Goal: Information Seeking & Learning: Learn about a topic

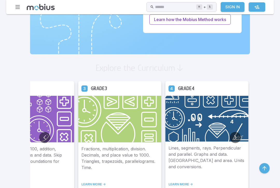
scroll to position [254, 0]
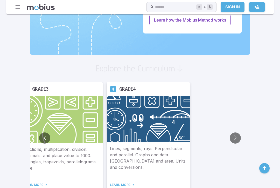
click at [124, 139] on img at bounding box center [148, 119] width 83 height 46
click at [121, 137] on img at bounding box center [148, 119] width 83 height 46
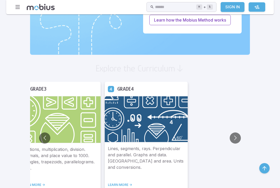
scroll to position [263, 0]
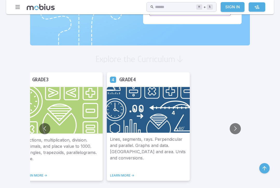
click at [110, 176] on link "LEARN MORE ->" at bounding box center [148, 175] width 77 height 4
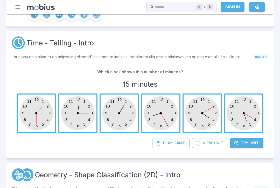
scroll to position [88, 0]
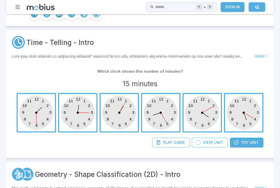
click at [39, 110] on span "button" at bounding box center [36, 112] width 37 height 37
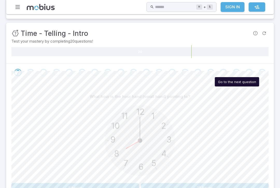
scroll to position [62, 0]
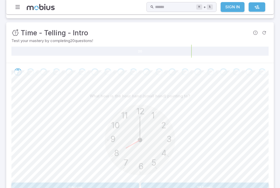
click at [42, 186] on button "8 hours" at bounding box center [75, 187] width 128 height 10
click at [39, 186] on button "5 hours" at bounding box center [75, 187] width 128 height 10
click at [42, 186] on button "5 hours" at bounding box center [75, 187] width 128 height 10
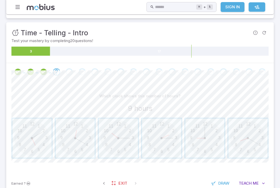
click at [213, 144] on span "button" at bounding box center [205, 138] width 39 height 39
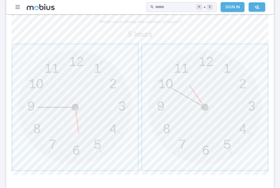
scroll to position [137, 0]
click at [97, 109] on span "button" at bounding box center [75, 107] width 126 height 126
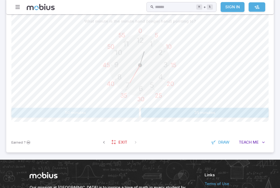
click at [50, 113] on button "50 minutes" at bounding box center [75, 113] width 128 height 10
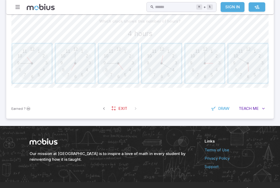
click at [164, 65] on span "button" at bounding box center [161, 63] width 39 height 39
click at [115, 68] on span "button" at bounding box center [118, 63] width 39 height 39
click at [80, 63] on span "button" at bounding box center [75, 63] width 39 height 39
click at [248, 64] on span "button" at bounding box center [248, 63] width 39 height 39
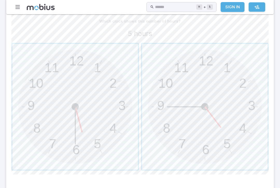
click at [227, 109] on span "button" at bounding box center [205, 107] width 126 height 126
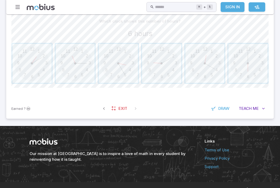
click at [252, 66] on span "button" at bounding box center [248, 63] width 39 height 39
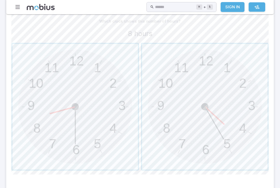
click at [46, 109] on span "button" at bounding box center [75, 107] width 126 height 126
click at [75, 100] on span "button" at bounding box center [75, 107] width 126 height 126
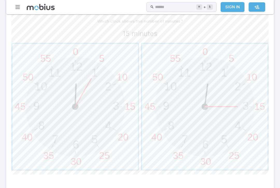
click at [231, 98] on span "button" at bounding box center [205, 107] width 126 height 126
click at [216, 138] on span "button" at bounding box center [205, 107] width 126 height 126
click at [225, 121] on span "button" at bounding box center [205, 107] width 126 height 126
click at [89, 109] on span "button" at bounding box center [75, 107] width 126 height 126
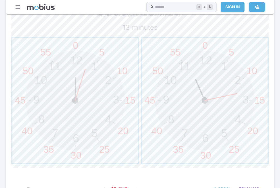
scroll to position [152, 0]
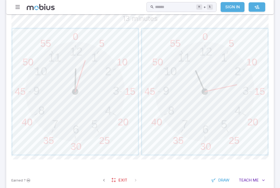
click at [205, 102] on span "button" at bounding box center [205, 92] width 126 height 126
click at [205, 95] on span "button" at bounding box center [205, 92] width 126 height 126
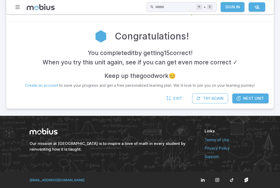
scroll to position [94, 0]
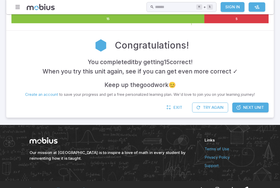
click at [214, 107] on button "Try Again" at bounding box center [210, 108] width 36 height 10
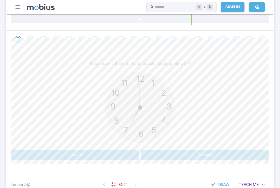
click at [219, 154] on button "7 hours" at bounding box center [205, 155] width 128 height 10
click at [111, 155] on button "4 hours" at bounding box center [75, 155] width 128 height 10
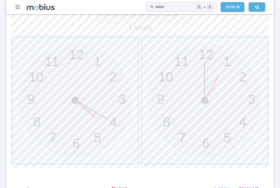
scroll to position [139, 0]
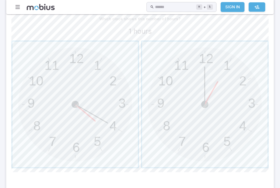
click at [211, 95] on span "button" at bounding box center [205, 105] width 126 height 126
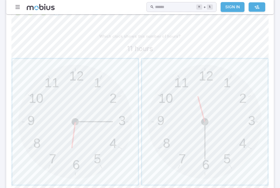
scroll to position [121, 0]
click at [201, 125] on span "button" at bounding box center [205, 123] width 126 height 126
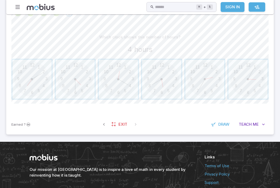
click at [116, 78] on span "button" at bounding box center [118, 79] width 39 height 39
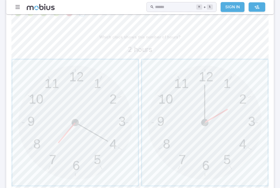
click at [219, 110] on span "button" at bounding box center [205, 123] width 126 height 126
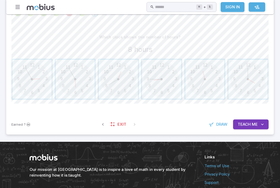
click at [105, 75] on span "button" at bounding box center [118, 79] width 39 height 39
click at [256, 78] on span "button" at bounding box center [248, 79] width 39 height 39
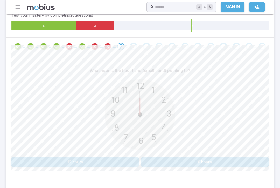
scroll to position [88, 0]
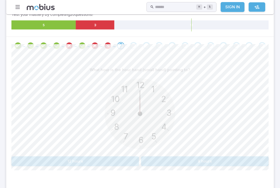
click at [40, 159] on button "12 hours" at bounding box center [75, 161] width 128 height 10
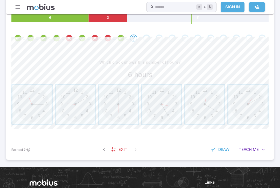
scroll to position [96, 0]
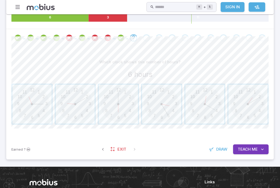
click at [118, 110] on span "button" at bounding box center [118, 104] width 39 height 39
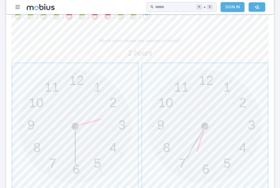
scroll to position [117, 0]
click at [101, 147] on span "button" at bounding box center [75, 127] width 126 height 126
click at [86, 142] on span "button" at bounding box center [75, 127] width 126 height 126
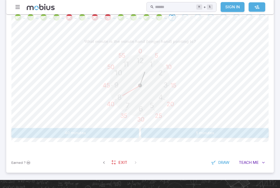
scroll to position [119, 0]
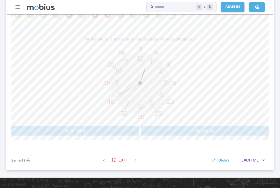
click at [230, 128] on button "5 minutes" at bounding box center [205, 131] width 128 height 10
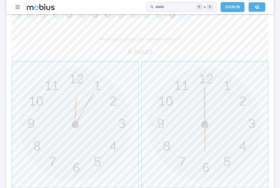
click at [208, 102] on span "button" at bounding box center [205, 125] width 126 height 126
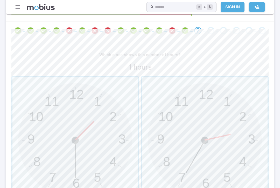
scroll to position [106, 0]
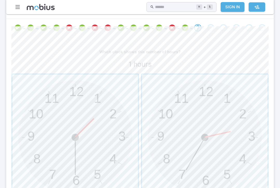
click at [75, 137] on span "button" at bounding box center [75, 137] width 126 height 126
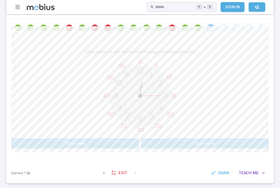
click at [98, 142] on button "15 minutes" at bounding box center [75, 143] width 128 height 10
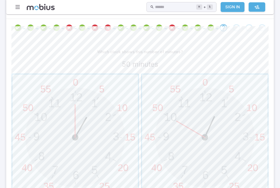
click at [206, 126] on span "button" at bounding box center [205, 137] width 126 height 126
click at [198, 132] on span "button" at bounding box center [205, 137] width 126 height 126
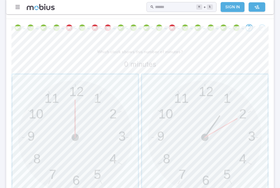
click at [63, 112] on span "button" at bounding box center [75, 137] width 126 height 126
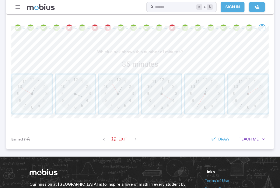
click at [27, 114] on div "12 6 3 9 1 2 11 10 5 4 7 8" at bounding box center [31, 93] width 39 height 39
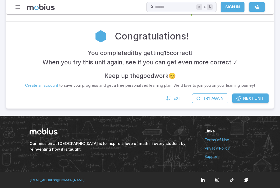
scroll to position [94, 0]
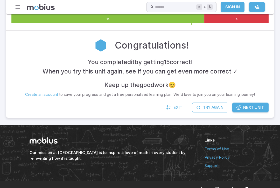
click at [222, 103] on button "Try Again" at bounding box center [210, 108] width 36 height 10
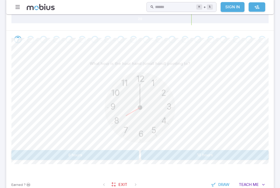
click at [62, 157] on button "8 hours" at bounding box center [75, 155] width 128 height 10
click at [233, 150] on button "7 hours" at bounding box center [205, 155] width 128 height 10
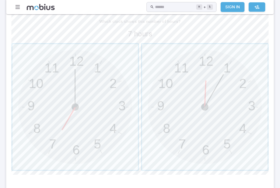
scroll to position [137, 0]
click at [96, 121] on span "button" at bounding box center [75, 107] width 126 height 126
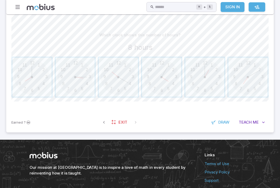
scroll to position [122, 0]
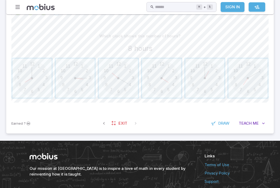
click at [29, 76] on span "button" at bounding box center [31, 78] width 39 height 39
click at [117, 77] on span "button" at bounding box center [118, 78] width 39 height 39
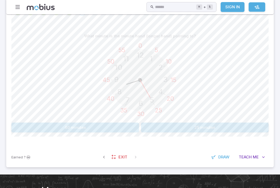
click at [252, 127] on button "25 minutes" at bounding box center [205, 128] width 128 height 10
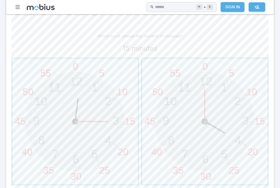
click at [104, 119] on span "button" at bounding box center [75, 122] width 126 height 126
click at [86, 127] on span "button" at bounding box center [75, 122] width 126 height 126
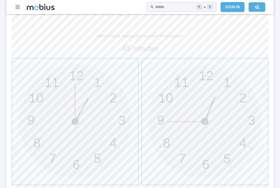
click at [231, 105] on span "button" at bounding box center [205, 122] width 126 height 126
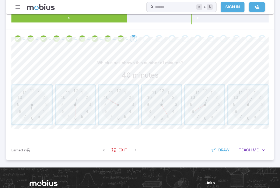
scroll to position [96, 0]
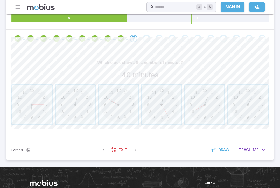
click at [213, 112] on span "button" at bounding box center [205, 104] width 39 height 39
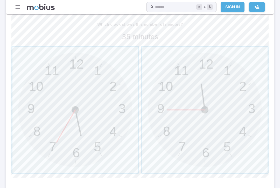
scroll to position [136, 0]
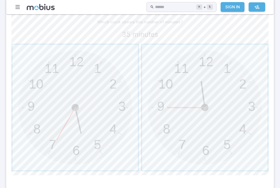
click at [83, 106] on span "button" at bounding box center [75, 108] width 126 height 126
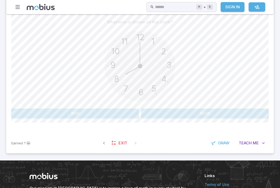
click at [110, 106] on div "What time is shown on this clock? 12 6 3 9 1 2 11 10 5 4 7 8 8:00 10:05" at bounding box center [139, 67] width 257 height 101
click at [119, 110] on button "8:00" at bounding box center [75, 114] width 128 height 10
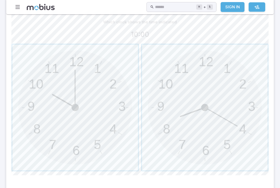
click at [64, 103] on span "button" at bounding box center [75, 108] width 126 height 126
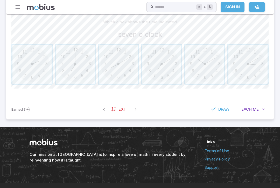
click at [74, 63] on span "button" at bounding box center [75, 64] width 39 height 39
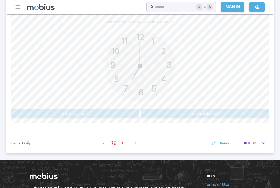
click at [119, 109] on button "seven o'clock" at bounding box center [75, 114] width 128 height 10
click at [97, 110] on button "5:15" at bounding box center [75, 114] width 128 height 10
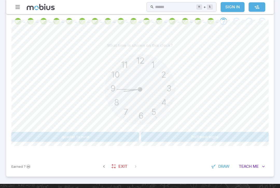
scroll to position [112, 0]
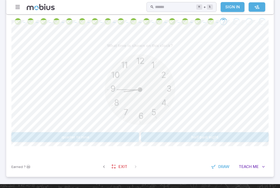
click at [234, 134] on button "half past eight" at bounding box center [205, 137] width 128 height 10
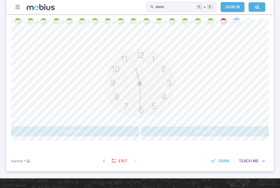
click at [126, 123] on div "12 6 3 9 1 2 11 10 5 4 7 8" at bounding box center [140, 84] width 78 height 79
click at [123, 129] on button "eleven thirty" at bounding box center [75, 131] width 128 height 10
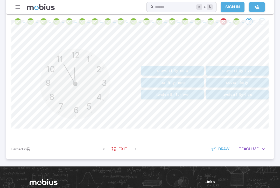
click at [251, 70] on button "eleven fifty-five" at bounding box center [237, 71] width 63 height 10
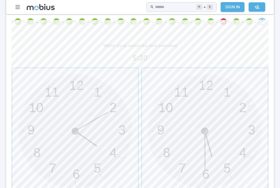
click at [230, 145] on span "button" at bounding box center [205, 131] width 126 height 126
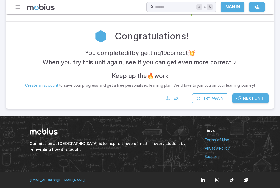
scroll to position [94, 0]
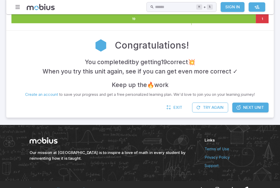
click at [213, 105] on button "Try Again" at bounding box center [210, 108] width 36 height 10
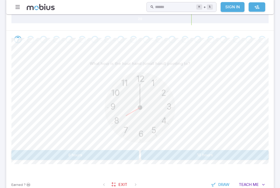
click at [114, 159] on button "8 hours" at bounding box center [75, 155] width 128 height 10
click at [113, 150] on button "2 hours" at bounding box center [75, 155] width 128 height 10
click at [130, 153] on button "9 hours" at bounding box center [75, 155] width 128 height 10
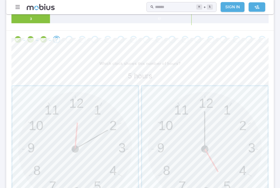
click at [230, 148] on span "button" at bounding box center [205, 149] width 126 height 126
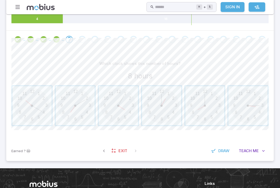
click at [199, 108] on span "button" at bounding box center [205, 105] width 39 height 39
click at [206, 111] on span "button" at bounding box center [205, 105] width 39 height 39
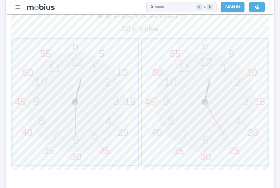
scroll to position [143, 0]
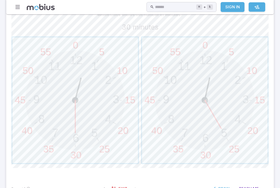
click at [69, 132] on span "button" at bounding box center [75, 100] width 126 height 126
click at [224, 110] on span "button" at bounding box center [205, 100] width 126 height 126
click at [77, 99] on span "button" at bounding box center [75, 100] width 126 height 126
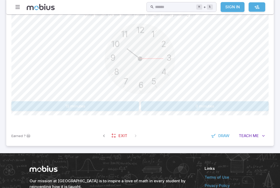
click at [73, 104] on button "15 minutes" at bounding box center [75, 106] width 128 height 10
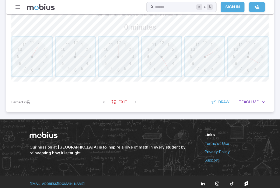
scroll to position [138, 0]
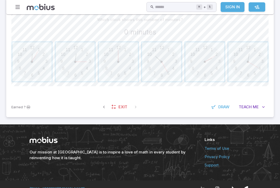
click at [109, 65] on span "button" at bounding box center [118, 61] width 39 height 39
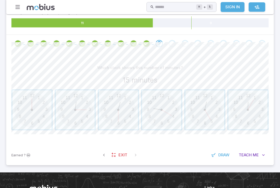
scroll to position [94, 0]
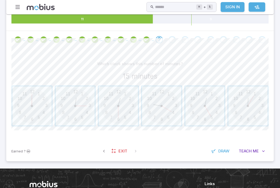
click at [77, 103] on span "button" at bounding box center [75, 105] width 39 height 39
click at [74, 104] on span "button" at bounding box center [75, 105] width 39 height 39
click at [76, 105] on span "button" at bounding box center [75, 105] width 39 height 39
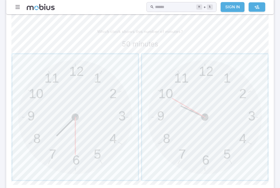
scroll to position [127, 0]
click at [194, 118] on span "button" at bounding box center [205, 117] width 126 height 126
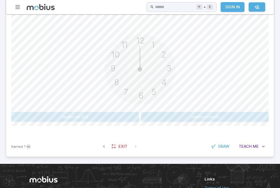
click at [177, 114] on button "twelve o'clock" at bounding box center [205, 117] width 128 height 10
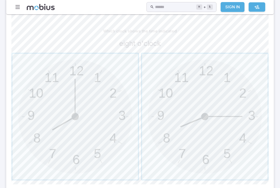
click at [60, 100] on span "button" at bounding box center [75, 117] width 126 height 126
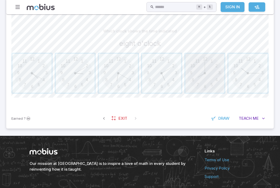
click at [205, 75] on span "button" at bounding box center [205, 73] width 39 height 39
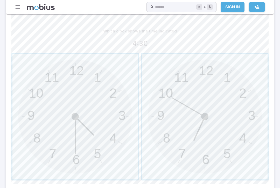
click at [78, 121] on span "button" at bounding box center [75, 117] width 126 height 126
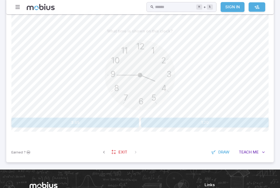
click at [46, 121] on button "3:45" at bounding box center [75, 123] width 128 height 10
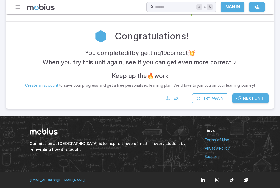
scroll to position [94, 0]
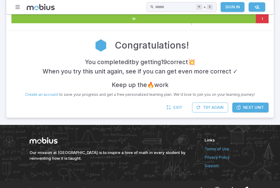
click at [216, 106] on button "Try Again" at bounding box center [210, 108] width 36 height 10
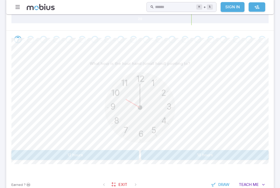
click at [225, 156] on button "10 hours" at bounding box center [205, 155] width 128 height 10
click at [108, 155] on button "5 hours" at bounding box center [75, 155] width 128 height 10
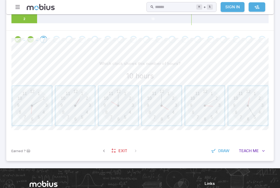
click at [113, 106] on span "button" at bounding box center [118, 105] width 39 height 39
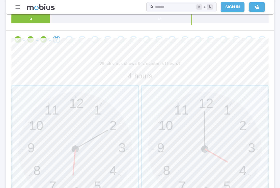
click at [231, 139] on span "button" at bounding box center [205, 149] width 126 height 126
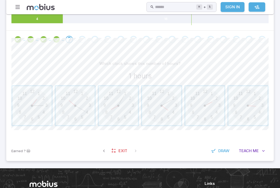
click at [32, 113] on span "button" at bounding box center [31, 105] width 39 height 39
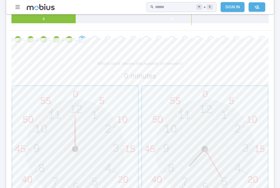
click at [86, 125] on span "button" at bounding box center [75, 149] width 126 height 126
click at [89, 141] on span "button" at bounding box center [75, 149] width 126 height 126
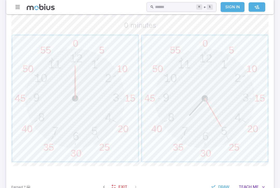
scroll to position [144, 0]
click at [104, 102] on span "button" at bounding box center [75, 99] width 126 height 126
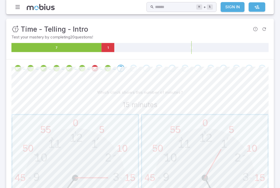
scroll to position [73, 0]
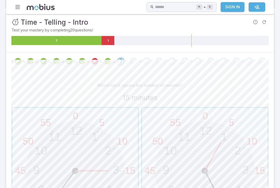
click at [49, 139] on span "button" at bounding box center [75, 171] width 126 height 126
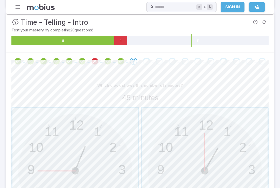
click at [56, 152] on span "button" at bounding box center [75, 171] width 126 height 126
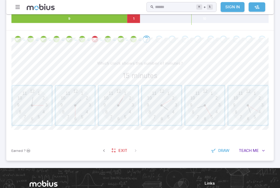
scroll to position [94, 0]
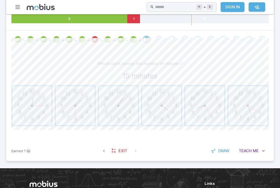
click at [28, 116] on span "button" at bounding box center [31, 105] width 39 height 39
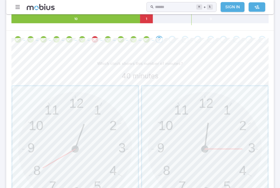
click at [73, 146] on span "button" at bounding box center [75, 149] width 126 height 126
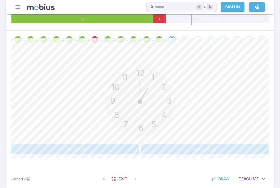
click at [51, 138] on div "12 6 3 9 1 2 11 10 5 4 7 8" at bounding box center [139, 102] width 257 height 79
click at [49, 145] on button "one o'clock" at bounding box center [75, 149] width 128 height 10
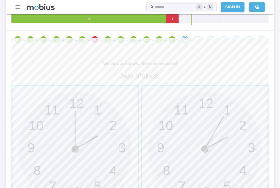
scroll to position [92, 0]
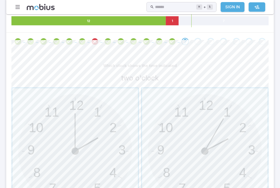
click at [67, 147] on span "button" at bounding box center [75, 151] width 126 height 126
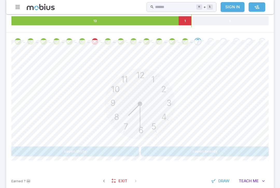
click at [65, 150] on button "seven thirty" at bounding box center [75, 151] width 128 height 10
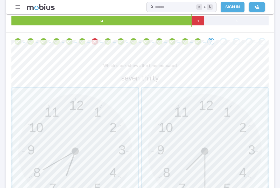
click at [226, 131] on span "button" at bounding box center [205, 151] width 126 height 126
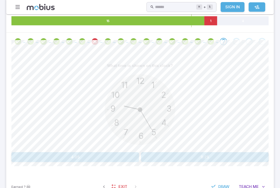
click at [177, 156] on button "9:25" at bounding box center [205, 157] width 128 height 10
click at [180, 149] on div "12 6 3 9 1 2 11 10 5 4 7 8" at bounding box center [139, 110] width 257 height 79
click at [166, 152] on button "nine ten" at bounding box center [205, 157] width 128 height 10
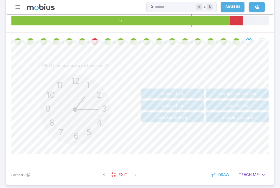
click at [228, 121] on button "quarter past one" at bounding box center [237, 117] width 63 height 10
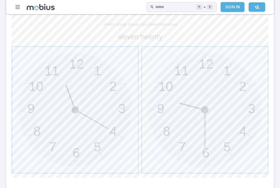
scroll to position [134, 0]
click at [112, 102] on span "button" at bounding box center [75, 110] width 126 height 126
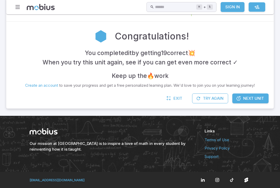
scroll to position [94, 0]
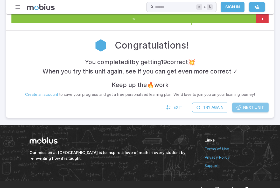
click at [248, 105] on span "Next Unit" at bounding box center [253, 108] width 21 height 6
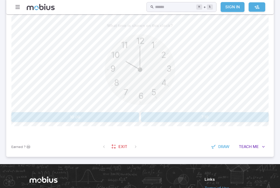
scroll to position [133, 0]
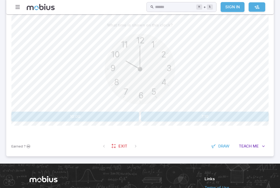
click at [44, 118] on button "10:00" at bounding box center [75, 117] width 128 height 10
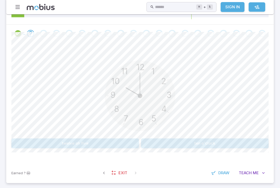
scroll to position [100, 0]
click at [167, 140] on button "ten o'clock" at bounding box center [205, 144] width 128 height 10
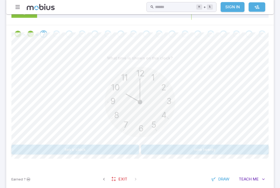
click at [55, 149] on button "ten o'clock" at bounding box center [75, 150] width 128 height 10
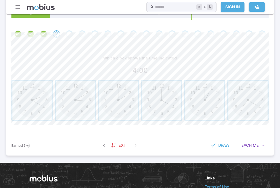
scroll to position [101, 0]
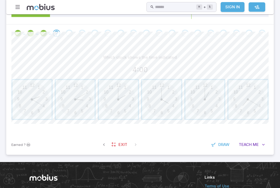
click at [160, 100] on span "button" at bounding box center [161, 99] width 39 height 39
click at [109, 103] on span "button" at bounding box center [118, 99] width 39 height 39
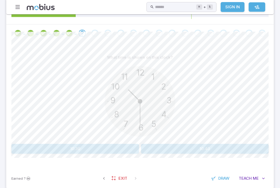
click at [50, 146] on button "10:30" at bounding box center [75, 149] width 128 height 10
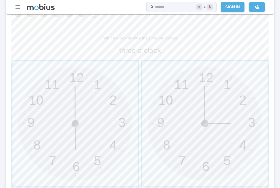
scroll to position [122, 0]
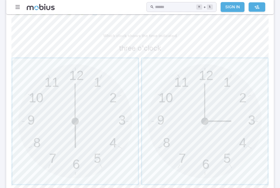
click at [192, 121] on span "button" at bounding box center [205, 121] width 126 height 126
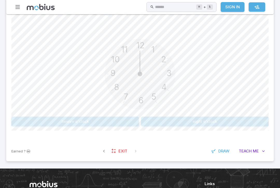
click at [57, 117] on button "twelve o'clock" at bounding box center [75, 122] width 128 height 10
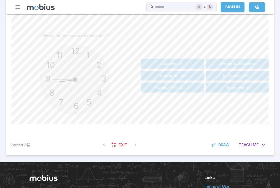
click at [185, 76] on button "quarter to nine" at bounding box center [172, 76] width 63 height 10
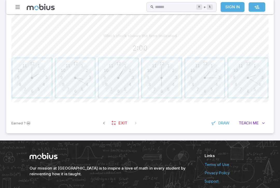
click at [35, 78] on span "button" at bounding box center [31, 77] width 39 height 39
click at [262, 76] on span "button" at bounding box center [248, 77] width 39 height 39
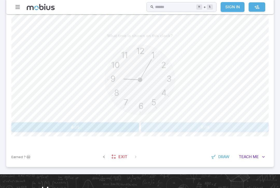
click at [248, 123] on button "9:05" at bounding box center [205, 127] width 128 height 10
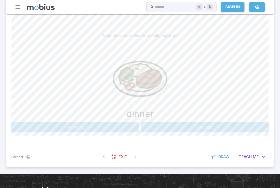
click at [249, 127] on button "6:45 p.m." at bounding box center [205, 127] width 128 height 10
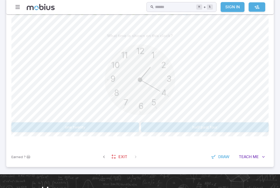
click at [120, 126] on button "one twenty" at bounding box center [75, 127] width 128 height 10
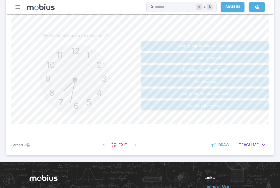
click at [244, 70] on button "thirteen minutes to five" at bounding box center [205, 70] width 128 height 10
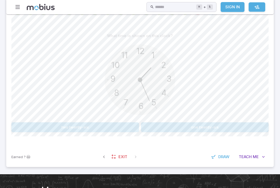
click at [245, 126] on button "one twenty-six" at bounding box center [205, 127] width 128 height 10
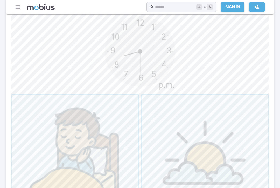
scroll to position [150, 0]
click at [98, 134] on span "button" at bounding box center [75, 158] width 126 height 126
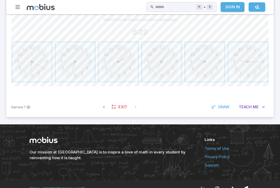
scroll to position [138, 0]
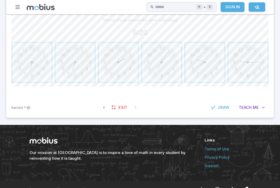
click at [37, 67] on span "button" at bounding box center [31, 62] width 39 height 39
click at [166, 67] on span "button" at bounding box center [161, 62] width 39 height 39
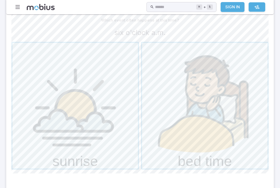
click at [89, 110] on span "button" at bounding box center [75, 106] width 126 height 126
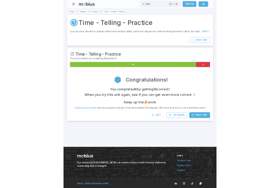
scroll to position [94, 0]
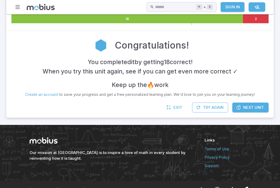
click at [249, 109] on link "Next Unit" at bounding box center [251, 108] width 36 height 10
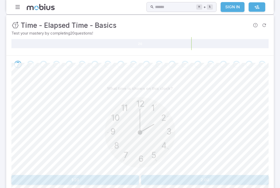
scroll to position [69, 0]
click at [243, 180] on button "2:00" at bounding box center [205, 180] width 128 height 10
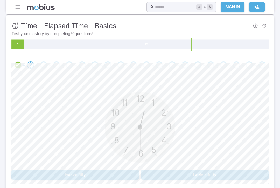
click at [228, 170] on button "twelve thirty" at bounding box center [205, 175] width 128 height 10
click at [208, 171] on button "four fifteen" at bounding box center [205, 175] width 41 height 10
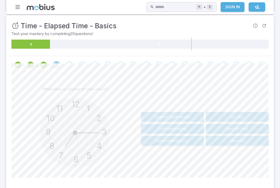
click at [185, 141] on button "three twenty-five" at bounding box center [172, 141] width 63 height 10
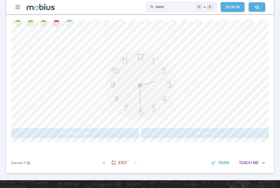
scroll to position [110, 0]
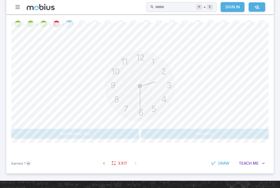
click at [233, 133] on button "two thirty" at bounding box center [205, 134] width 128 height 10
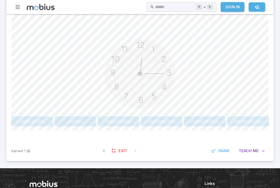
scroll to position [123, 0]
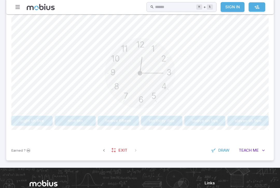
click at [202, 122] on button "twelve oh five" at bounding box center [205, 121] width 41 height 10
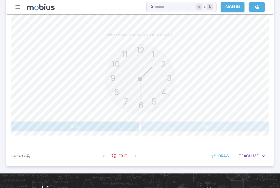
click at [170, 129] on button "1:30" at bounding box center [205, 126] width 128 height 10
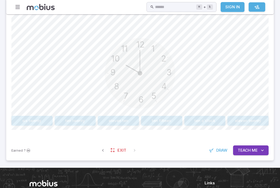
click at [211, 122] on button "ten o'clock" at bounding box center [205, 121] width 41 height 10
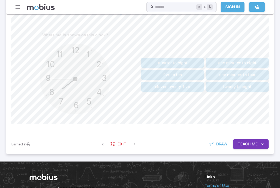
click at [188, 60] on button "quarter to eight" at bounding box center [172, 63] width 63 height 10
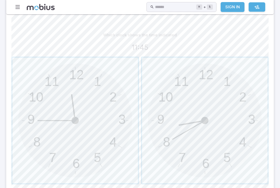
click at [69, 97] on span "button" at bounding box center [75, 121] width 126 height 126
click at [231, 107] on span "button" at bounding box center [205, 121] width 126 height 126
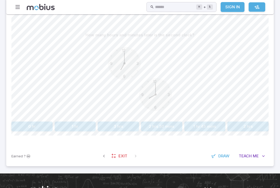
click at [77, 129] on button "1 hr" at bounding box center [75, 126] width 41 height 10
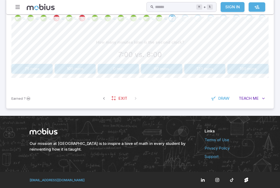
scroll to position [107, 0]
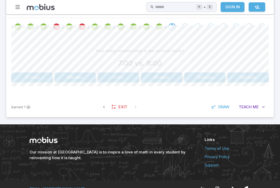
click at [125, 75] on button "0 min" at bounding box center [118, 77] width 41 height 10
click at [169, 76] on button "0 hr" at bounding box center [161, 77] width 41 height 10
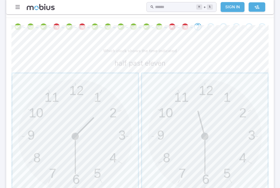
click at [216, 133] on span "button" at bounding box center [205, 136] width 126 height 126
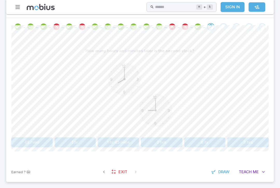
click at [121, 144] on button "1 hr 45 mins" at bounding box center [118, 142] width 41 height 10
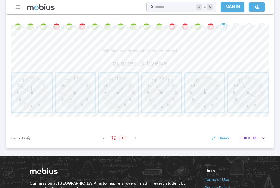
click at [30, 104] on span "button" at bounding box center [31, 92] width 39 height 39
click at [215, 98] on span "button" at bounding box center [205, 92] width 39 height 39
click at [206, 96] on span "button" at bounding box center [205, 92] width 39 height 39
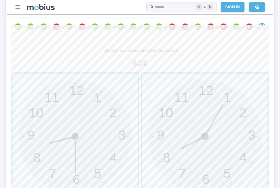
click at [84, 150] on span "button" at bounding box center [75, 136] width 126 height 126
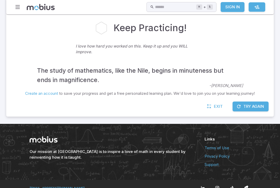
scroll to position [110, 0]
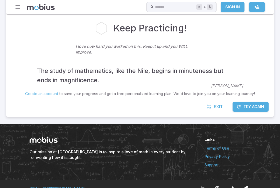
click at [210, 106] on icon at bounding box center [209, 106] width 5 height 5
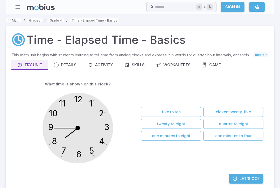
click at [215, 64] on div "Game" at bounding box center [211, 65] width 19 height 6
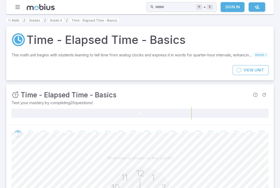
scroll to position [118, 0]
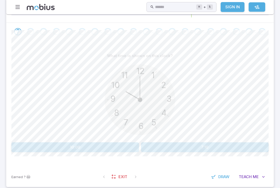
scroll to position [138, 0]
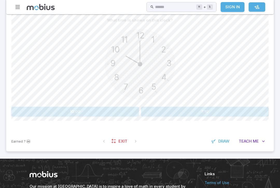
click at [119, 140] on span "Exit" at bounding box center [123, 141] width 9 height 6
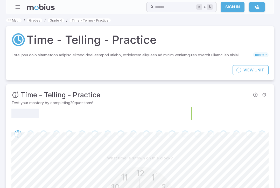
scroll to position [146, 0]
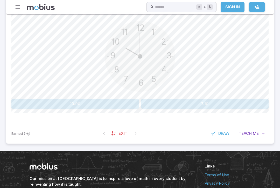
click at [120, 129] on link "Exit" at bounding box center [120, 133] width 22 height 10
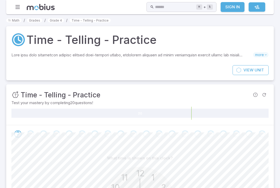
scroll to position [146, 0]
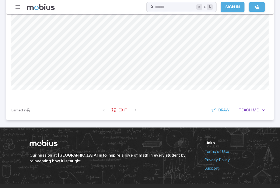
scroll to position [102, 0]
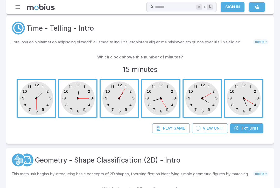
scroll to position [88, 0]
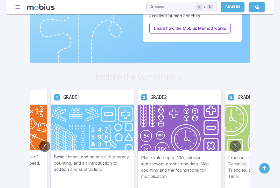
scroll to position [245, 0]
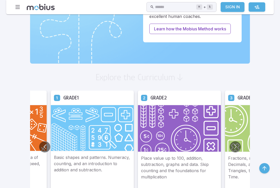
click at [71, 131] on img at bounding box center [92, 128] width 83 height 46
click at [76, 140] on img at bounding box center [92, 128] width 83 height 46
click at [66, 139] on img at bounding box center [92, 128] width 83 height 46
click at [66, 163] on p "Basic shapes and patterns. Numeracy, counting, and an introduction to addition …" at bounding box center [92, 169] width 77 height 31
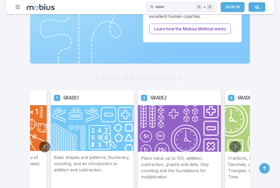
click at [141, 161] on p "Place value up to 100, addition, subtraction, graphs and data. Skip counting an…" at bounding box center [179, 170] width 77 height 31
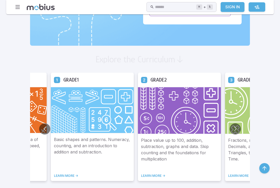
scroll to position [263, 0]
click at [54, 176] on link "LEARN MORE ->" at bounding box center [92, 175] width 77 height 4
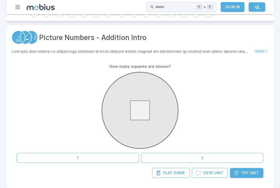
scroll to position [72, 0]
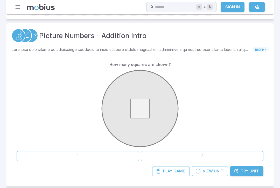
click at [260, 49] on span "more" at bounding box center [261, 49] width 16 height 5
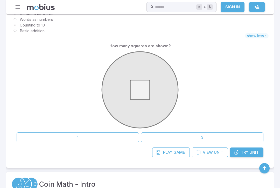
scroll to position [186, 0]
click at [82, 138] on button "1" at bounding box center [78, 138] width 123 height 10
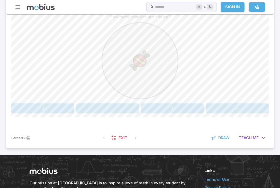
scroll to position [141, 0]
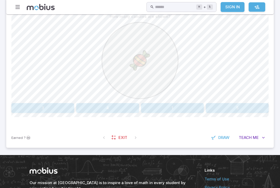
click at [172, 103] on button "1" at bounding box center [172, 108] width 63 height 10
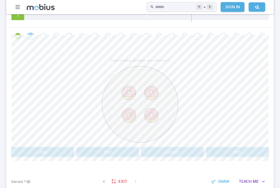
scroll to position [98, 0]
click at [124, 148] on button "four" at bounding box center [107, 151] width 63 height 10
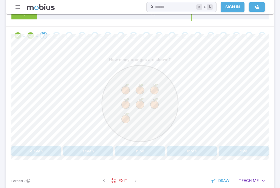
click at [128, 123] on image at bounding box center [126, 118] width 14 height 14
click at [128, 108] on image at bounding box center [126, 104] width 14 height 14
click at [128, 82] on image at bounding box center [126, 89] width 14 height 14
click at [157, 76] on circle at bounding box center [140, 103] width 76 height 76
click at [147, 85] on circle at bounding box center [140, 103] width 76 height 76
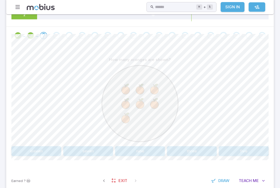
click at [128, 82] on circle at bounding box center [140, 103] width 76 height 76
click at [128, 100] on image at bounding box center [126, 104] width 14 height 14
click at [144, 104] on image at bounding box center [140, 104] width 14 height 14
click at [162, 105] on circle at bounding box center [140, 103] width 76 height 76
click at [128, 117] on image at bounding box center [126, 118] width 14 height 14
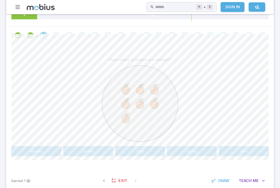
click at [126, 99] on image at bounding box center [126, 104] width 14 height 14
click at [124, 84] on image at bounding box center [126, 89] width 14 height 14
click at [128, 84] on image at bounding box center [126, 89] width 14 height 14
click at [140, 86] on image at bounding box center [140, 89] width 14 height 14
click at [151, 74] on circle at bounding box center [140, 103] width 76 height 76
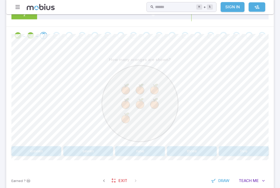
click at [159, 104] on image at bounding box center [155, 104] width 14 height 14
click at [156, 86] on image at bounding box center [155, 89] width 14 height 14
click at [139, 104] on image at bounding box center [140, 104] width 14 height 14
click at [124, 99] on image at bounding box center [126, 104] width 14 height 14
click at [129, 116] on image at bounding box center [126, 118] width 14 height 14
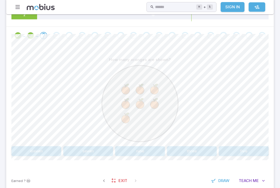
click at [91, 148] on button "seven" at bounding box center [88, 151] width 50 height 10
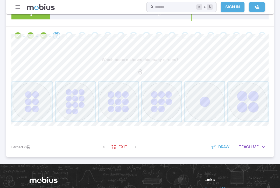
click at [126, 91] on span "button" at bounding box center [118, 101] width 39 height 39
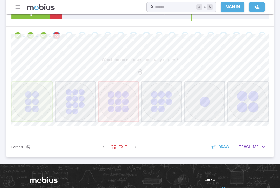
click at [28, 77] on div "6" at bounding box center [139, 72] width 257 height 10
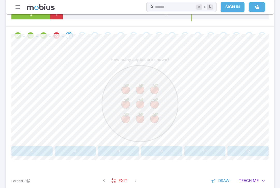
click at [157, 119] on image at bounding box center [155, 118] width 14 height 14
click at [57, 37] on icon "Review your answer" at bounding box center [57, 36] width 8 height 8
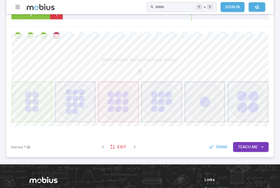
click at [74, 103] on div at bounding box center [139, 101] width 257 height 41
click at [73, 103] on div at bounding box center [139, 101] width 257 height 41
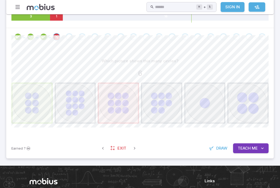
click at [78, 103] on div at bounding box center [139, 103] width 257 height 41
click at [75, 104] on div at bounding box center [139, 103] width 257 height 41
click at [74, 105] on div at bounding box center [139, 103] width 257 height 41
click at [80, 96] on div at bounding box center [139, 103] width 257 height 41
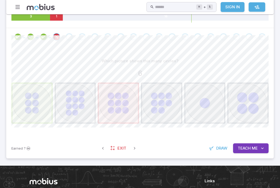
click at [74, 100] on div at bounding box center [139, 103] width 257 height 41
click at [70, 105] on div at bounding box center [139, 103] width 257 height 41
click at [76, 103] on div at bounding box center [139, 103] width 257 height 41
click at [118, 147] on span "Exit" at bounding box center [122, 148] width 9 height 6
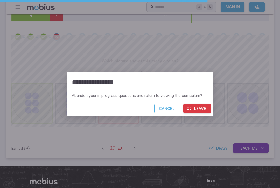
click at [165, 112] on button "Cancel" at bounding box center [166, 109] width 25 height 10
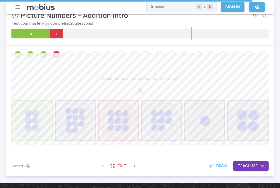
scroll to position [80, 0]
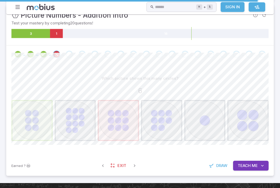
click at [70, 53] on div "Go to the next question" at bounding box center [69, 54] width 7 height 7
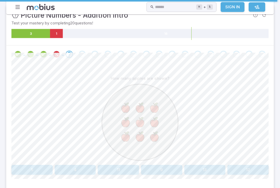
click at [162, 144] on circle at bounding box center [140, 122] width 76 height 76
click at [168, 105] on circle at bounding box center [140, 122] width 76 height 76
click at [167, 170] on button "9" at bounding box center [161, 170] width 41 height 10
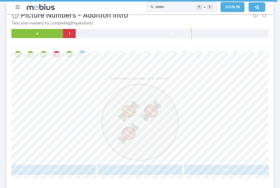
click at [133, 107] on image at bounding box center [128, 110] width 21 height 21
click at [132, 134] on image at bounding box center [128, 133] width 21 height 21
click at [153, 113] on image at bounding box center [151, 110] width 21 height 21
click at [61, 171] on button "three" at bounding box center [53, 170] width 84 height 10
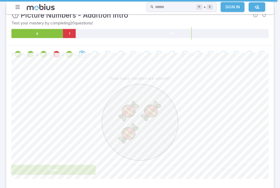
click at [61, 171] on button "three" at bounding box center [53, 170] width 84 height 10
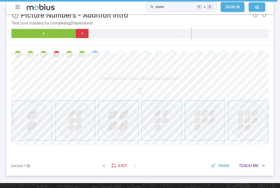
scroll to position [80, 0]
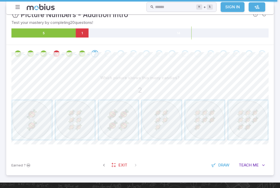
click at [37, 124] on span "button" at bounding box center [31, 119] width 39 height 39
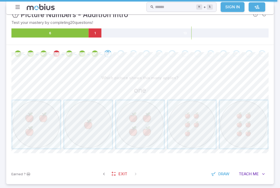
scroll to position [81, 0]
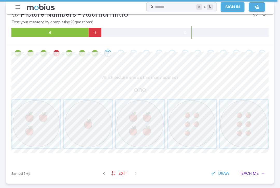
click at [83, 127] on span "button" at bounding box center [88, 124] width 48 height 48
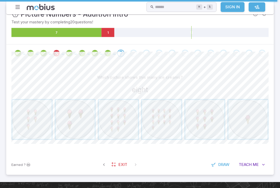
click at [211, 121] on span "button" at bounding box center [205, 119] width 39 height 39
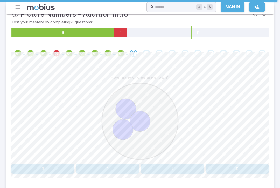
click at [150, 113] on circle at bounding box center [140, 121] width 76 height 76
click at [45, 169] on button "3" at bounding box center [42, 169] width 63 height 10
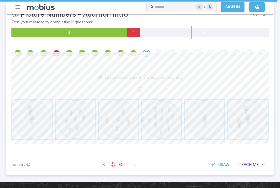
click at [118, 113] on span "button" at bounding box center [118, 119] width 39 height 39
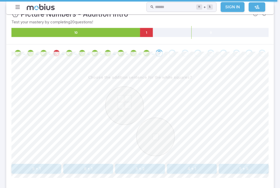
click at [44, 164] on button "5 + 1" at bounding box center [36, 169] width 50 height 10
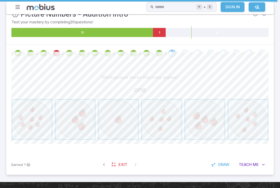
click at [114, 119] on span "button" at bounding box center [118, 119] width 39 height 39
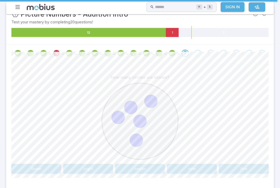
click at [153, 97] on circle at bounding box center [150, 100] width 13 height 13
click at [132, 103] on circle at bounding box center [130, 107] width 13 height 13
click at [151, 100] on circle at bounding box center [150, 100] width 13 height 13
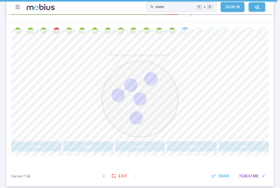
scroll to position [107, 0]
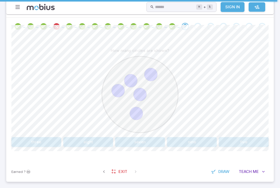
click at [242, 139] on button "five" at bounding box center [244, 142] width 50 height 10
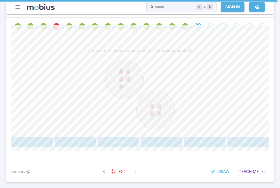
click at [26, 138] on button "5 + 4" at bounding box center [31, 142] width 41 height 10
click at [132, 24] on icon "Review your answer" at bounding box center [134, 27] width 8 height 8
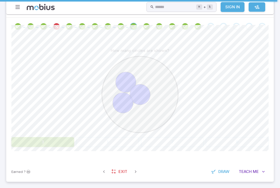
click at [211, 26] on div "Go to the next question" at bounding box center [210, 26] width 7 height 7
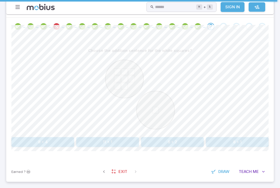
click at [32, 143] on button "8 + 4" at bounding box center [42, 142] width 63 height 10
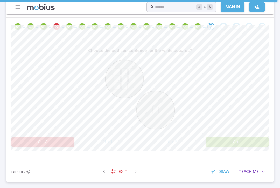
click at [239, 134] on div "Choose the addition sentence for the white squares? 8 + 4 11 + 1 8 + 2 8 + 1" at bounding box center [139, 96] width 257 height 101
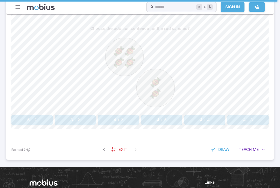
scroll to position [131, 0]
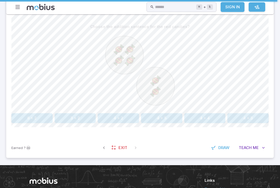
click at [127, 116] on button "4 + 2" at bounding box center [118, 118] width 41 height 10
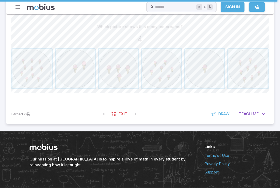
click at [124, 68] on span "button" at bounding box center [118, 68] width 39 height 39
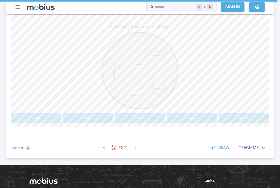
click at [189, 115] on button "five" at bounding box center [192, 118] width 50 height 10
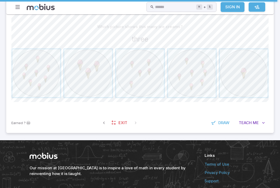
click at [92, 68] on span "button" at bounding box center [88, 73] width 48 height 48
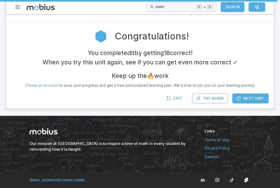
scroll to position [94, 0]
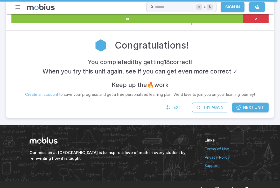
click at [260, 99] on div "Congratulations! You completed it by getting 18 correct ! When you try this uni…" at bounding box center [140, 67] width 268 height 72
click at [255, 109] on span "Next Unit" at bounding box center [253, 108] width 21 height 6
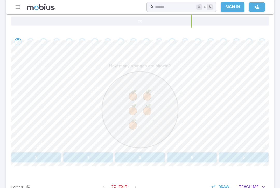
scroll to position [90, 0]
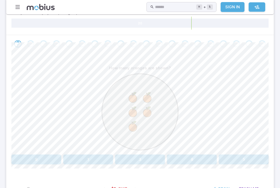
click at [252, 159] on button "5" at bounding box center [244, 159] width 50 height 10
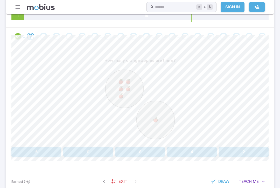
scroll to position [98, 0]
click at [40, 147] on button "6" at bounding box center [36, 152] width 50 height 10
click at [201, 149] on button "six" at bounding box center [205, 152] width 41 height 10
click at [247, 151] on button "nine" at bounding box center [244, 152] width 50 height 10
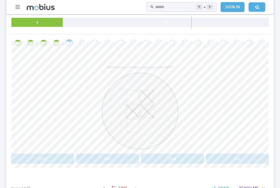
scroll to position [84, 0]
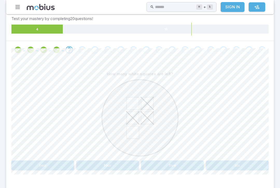
click at [59, 167] on button "two" at bounding box center [42, 165] width 63 height 10
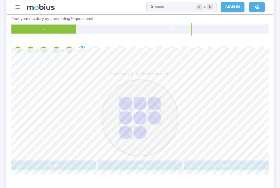
click at [149, 164] on button "one" at bounding box center [140, 165] width 84 height 10
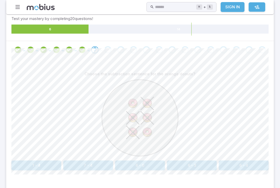
click at [189, 172] on div "Choose the subtraction sentence for the orange donuts? 1 - 4 7 - 4 6 - 0 6 - 3 …" at bounding box center [139, 122] width 257 height 126
click at [198, 169] on button "6 - 3" at bounding box center [192, 165] width 50 height 10
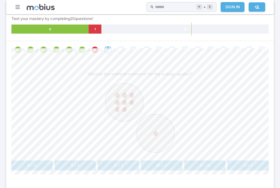
click at [155, 160] on button "10 + 1" at bounding box center [161, 165] width 41 height 10
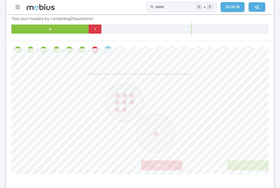
click at [241, 163] on button "8 + 1" at bounding box center [248, 165] width 41 height 10
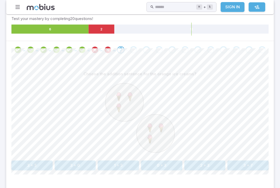
click at [32, 168] on button "3 + 3" at bounding box center [31, 165] width 41 height 10
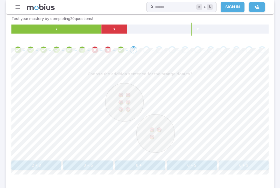
click at [251, 161] on button "6 + 3" at bounding box center [244, 165] width 50 height 10
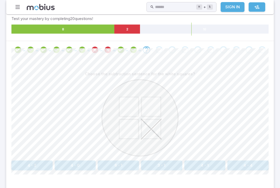
click at [201, 165] on button "4 - 1" at bounding box center [205, 165] width 41 height 10
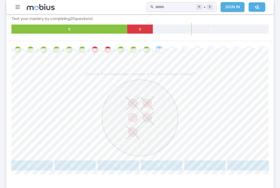
click at [246, 168] on button "4 - 4" at bounding box center [248, 165] width 41 height 10
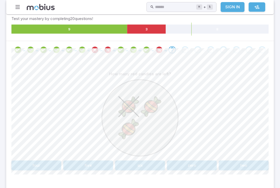
click at [251, 167] on button "two" at bounding box center [244, 165] width 50 height 10
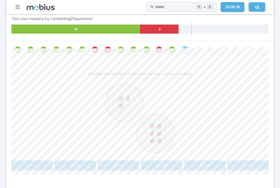
click at [161, 168] on button "3 + 6" at bounding box center [161, 165] width 41 height 10
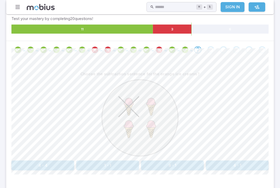
click at [246, 164] on button "4 - 1" at bounding box center [237, 165] width 63 height 10
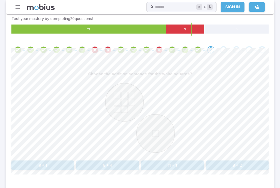
click at [34, 165] on button "8 + 1" at bounding box center [42, 165] width 63 height 10
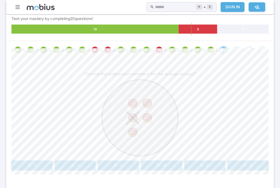
click at [34, 162] on button "5 - 1" at bounding box center [31, 165] width 41 height 10
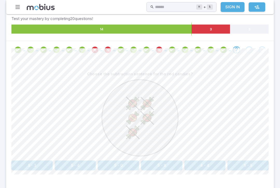
click at [83, 164] on button "5 - 4" at bounding box center [75, 165] width 41 height 10
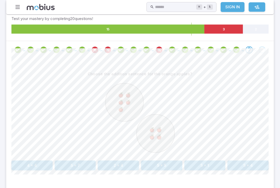
click at [257, 165] on button "5 + 4" at bounding box center [248, 165] width 41 height 10
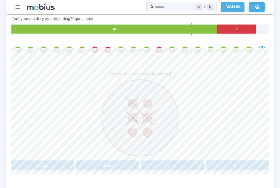
click at [32, 181] on div "How many orange donuts are left? seven three five zero" at bounding box center [139, 122] width 257 height 126
click at [120, 167] on button "three" at bounding box center [107, 165] width 63 height 10
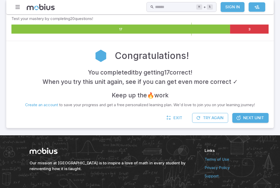
click at [250, 115] on span "Next Unit" at bounding box center [253, 118] width 21 height 6
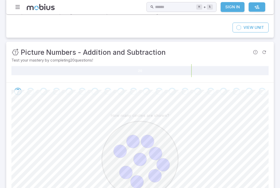
scroll to position [43, 0]
click at [160, 158] on circle at bounding box center [155, 152] width 13 height 13
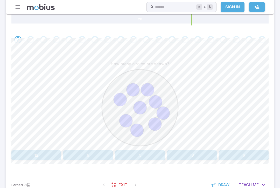
scroll to position [94, 0]
click at [88, 158] on button "9" at bounding box center [88, 155] width 50 height 10
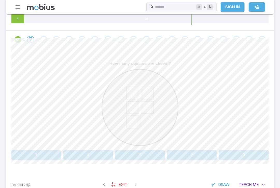
click at [142, 151] on button "5" at bounding box center [140, 155] width 50 height 10
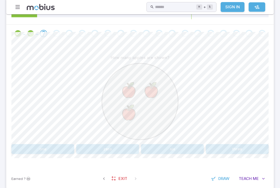
scroll to position [101, 0]
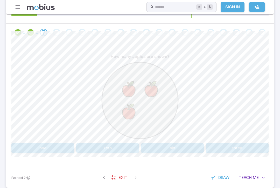
click at [221, 148] on button "three" at bounding box center [237, 148] width 63 height 10
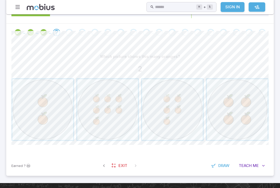
click at [48, 109] on span "button" at bounding box center [42, 109] width 61 height 61
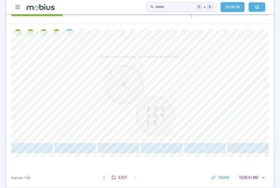
click at [159, 147] on button "9" at bounding box center [161, 148] width 41 height 10
click at [211, 147] on button "8" at bounding box center [205, 148] width 41 height 10
click at [107, 174] on button "button" at bounding box center [103, 177] width 9 height 9
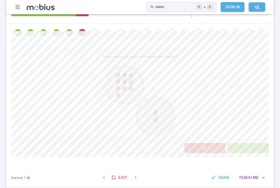
click at [118, 181] on link "Exit" at bounding box center [120, 178] width 22 height 10
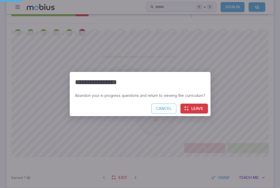
click at [118, 181] on div "**********" at bounding box center [140, 94] width 280 height 188
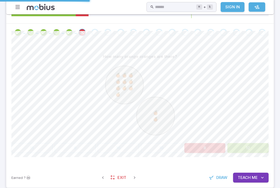
click at [252, 150] on button "12" at bounding box center [248, 148] width 41 height 10
click at [121, 179] on span "Exit" at bounding box center [122, 178] width 9 height 6
click at [254, 175] on span "Me" at bounding box center [255, 178] width 6 height 6
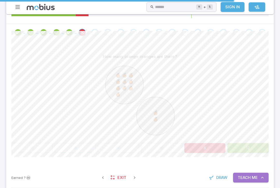
click at [258, 179] on button "Teach Me" at bounding box center [251, 178] width 36 height 10
click at [260, 177] on icon "button" at bounding box center [262, 177] width 5 height 5
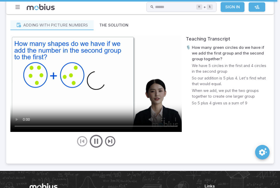
scroll to position [275, 0]
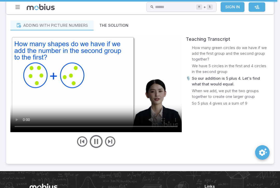
click at [97, 137] on icon "play/pause/restart" at bounding box center [97, 142] width 16 height 16
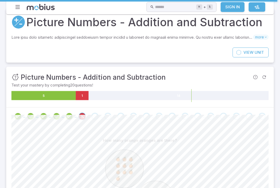
scroll to position [0, 0]
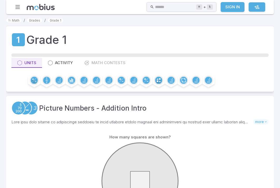
scroll to position [186, 0]
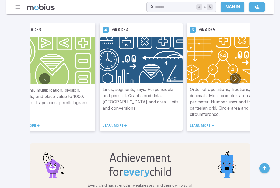
scroll to position [313, 0]
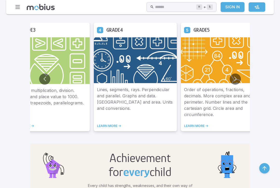
click at [110, 83] on img at bounding box center [135, 60] width 83 height 46
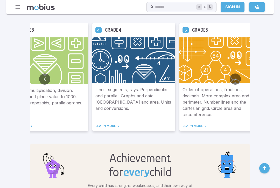
click at [130, 57] on img at bounding box center [133, 60] width 83 height 46
click at [104, 71] on img at bounding box center [133, 60] width 83 height 46
click at [120, 104] on p "Lines, segments, rays. Perpendicular and parallel. Graphs and data. Perimeter a…" at bounding box center [134, 101] width 77 height 31
click at [112, 31] on div "Grade 4" at bounding box center [133, 30] width 83 height 14
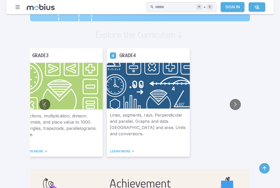
scroll to position [288, 0]
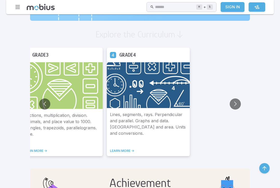
click at [116, 88] on img at bounding box center [148, 85] width 83 height 46
click at [110, 150] on link "LEARN MORE ->" at bounding box center [148, 151] width 77 height 4
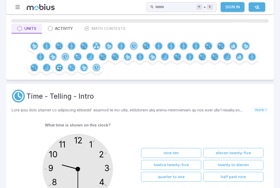
scroll to position [32, 0]
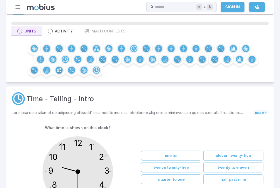
click at [64, 39] on div "Grade 4 Units Activity Math Contests" at bounding box center [140, 39] width 268 height 88
click at [69, 34] on button "Activity" at bounding box center [60, 31] width 37 height 10
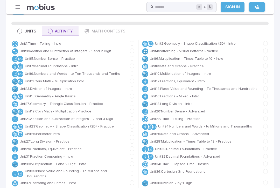
click at [106, 118] on link "Unit 21 : Addition and Subtraction of Integers - 2 and 3 Digit" at bounding box center [66, 118] width 93 height 5
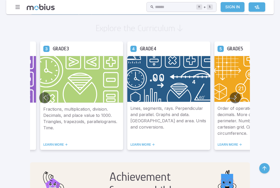
scroll to position [295, 0]
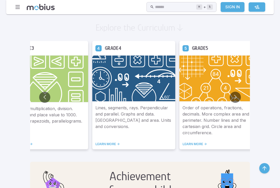
click at [96, 144] on link "LEARN MORE ->" at bounding box center [134, 144] width 77 height 4
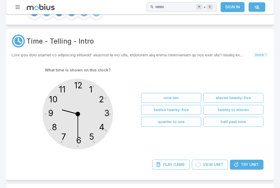
scroll to position [88, 0]
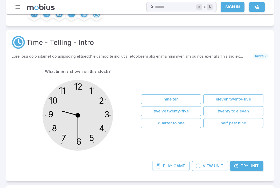
click at [189, 126] on button "quarter to one" at bounding box center [171, 123] width 60 height 10
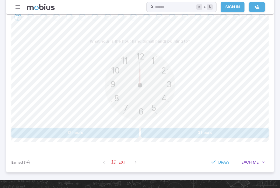
scroll to position [116, 0]
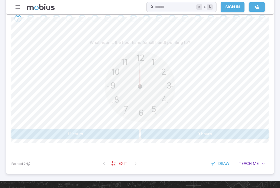
click at [111, 138] on button "12 hours" at bounding box center [75, 134] width 128 height 10
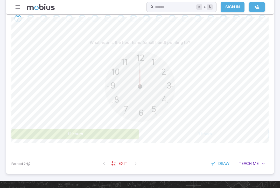
click at [124, 132] on button "12 hours" at bounding box center [75, 134] width 128 height 10
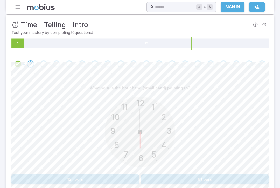
scroll to position [69, 0]
click at [238, 176] on button "6 hours" at bounding box center [205, 180] width 128 height 10
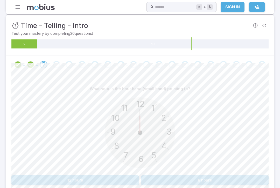
click at [38, 177] on button "12 hours" at bounding box center [75, 180] width 128 height 10
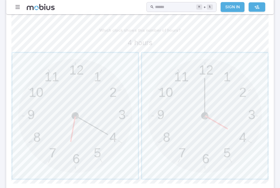
scroll to position [128, 0]
click at [232, 125] on span "button" at bounding box center [205, 115] width 126 height 126
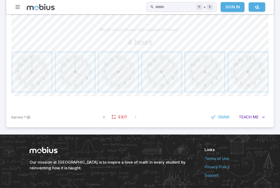
click at [77, 72] on span "button" at bounding box center [75, 71] width 39 height 39
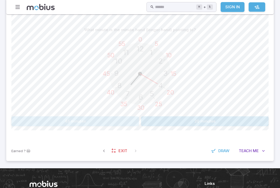
click at [47, 119] on button "45 minutes" at bounding box center [75, 121] width 128 height 10
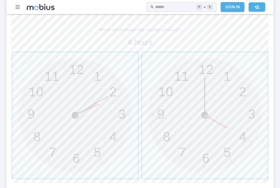
click at [240, 117] on span "button" at bounding box center [205, 115] width 126 height 126
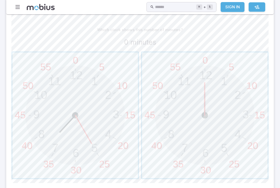
scroll to position [178, 0]
